Goal: Task Accomplishment & Management: Manage account settings

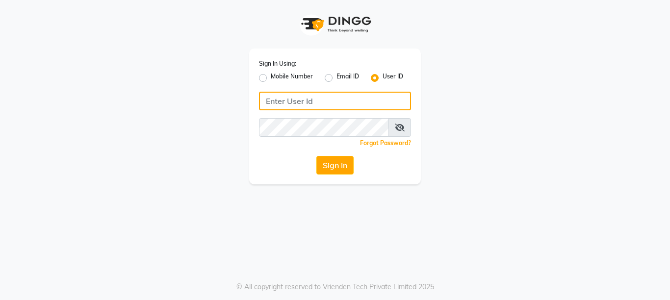
click at [279, 103] on input "Username" at bounding box center [335, 101] width 152 height 19
drag, startPoint x: 265, startPoint y: 100, endPoint x: 347, endPoint y: 108, distance: 82.3
click at [347, 108] on input "[PERSON_NAME]@123" at bounding box center [335, 101] width 152 height 19
type input "[PERSON_NAME]@123"
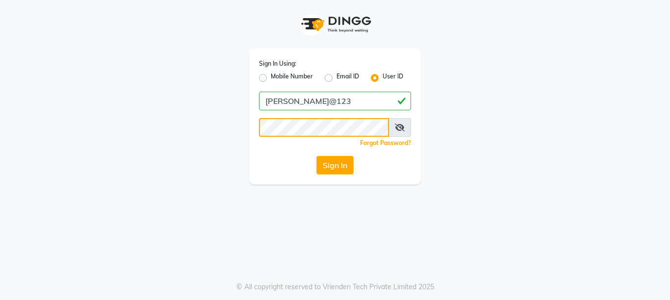
click at [316, 156] on button "Sign In" at bounding box center [334, 165] width 37 height 19
click at [333, 163] on button "Sign In" at bounding box center [334, 165] width 37 height 19
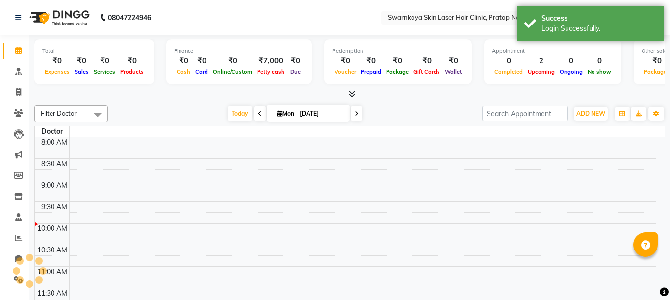
select select "en"
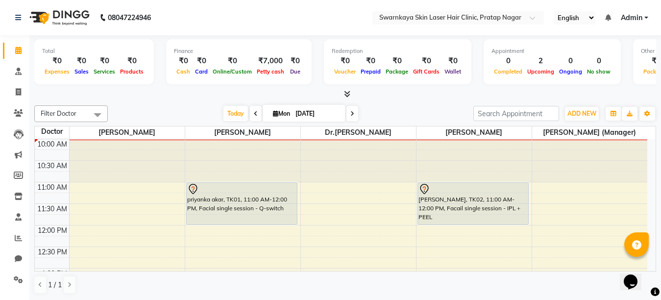
click at [648, 265] on div "Opens Chat This icon Opens the chat window." at bounding box center [636, 265] width 24 height 0
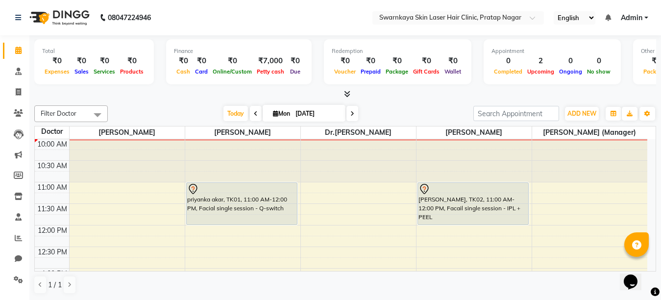
click at [648, 265] on div "Opens Chat This icon Opens the chat window." at bounding box center [636, 265] width 24 height 0
drag, startPoint x: 651, startPoint y: 265, endPoint x: 1272, endPoint y: 528, distance: 674.9
click at [652, 267] on html "Opens Chat This icon Opens the chat window." at bounding box center [635, 275] width 31 height 29
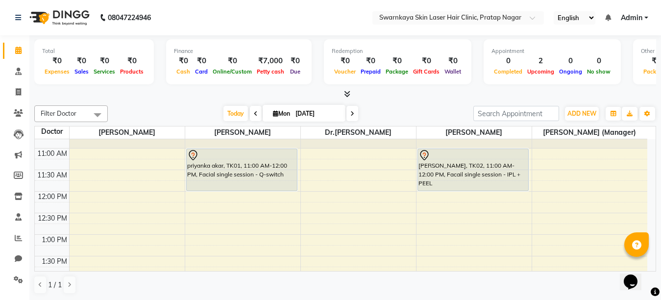
scroll to position [39, 0]
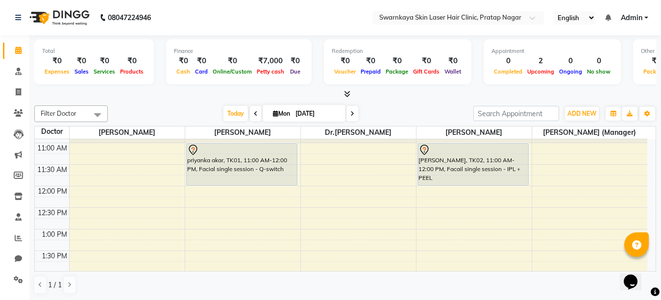
click at [351, 113] on icon at bounding box center [353, 114] width 4 height 6
type input "02-09-2025"
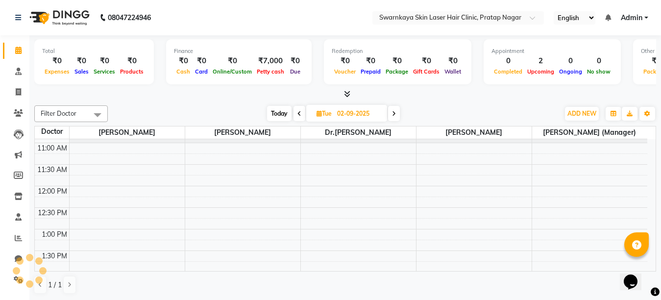
scroll to position [0, 0]
